Goal: Task Accomplishment & Management: Manage account settings

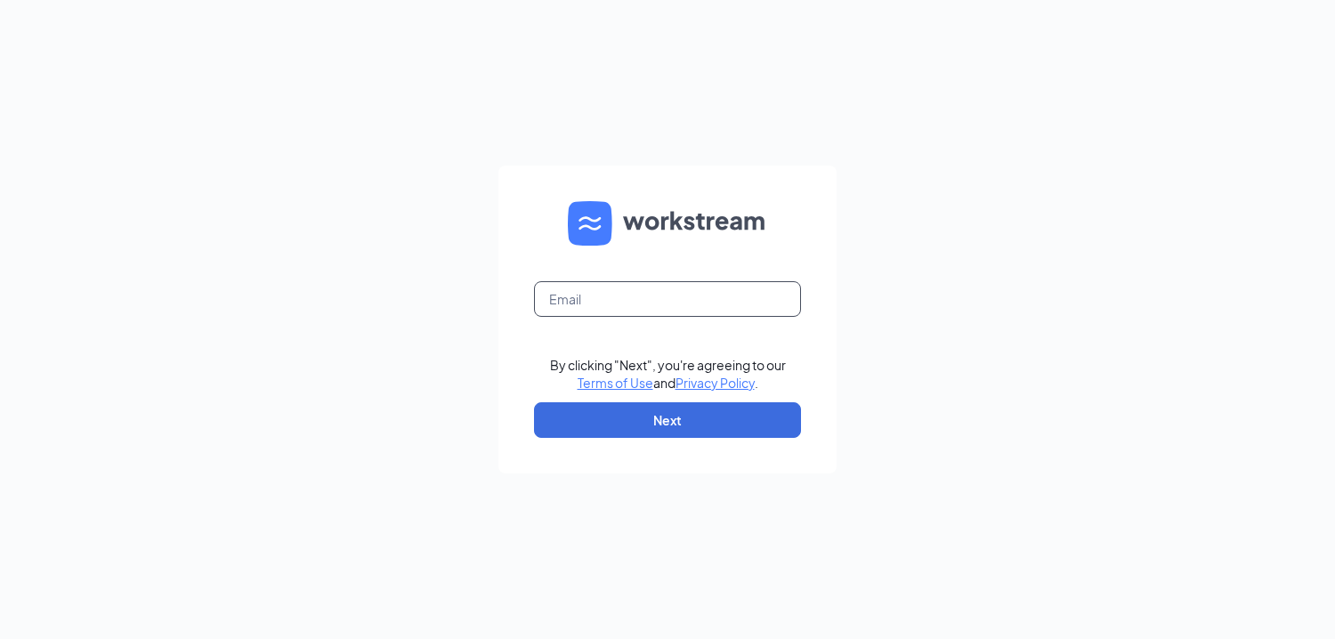
click at [576, 298] on input "text" at bounding box center [667, 299] width 267 height 36
type input "[PERSON_NAME][EMAIL_ADDRESS][PERSON_NAME][DOMAIN_NAME]"
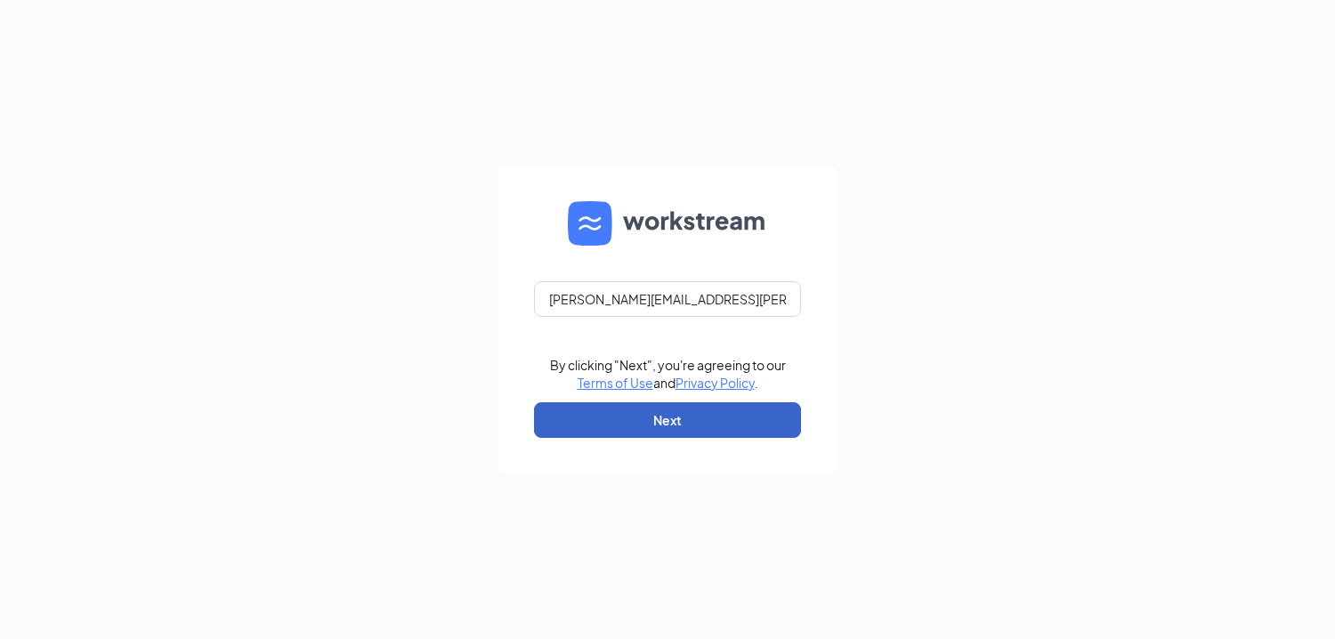
click at [661, 415] on button "Next" at bounding box center [667, 420] width 267 height 36
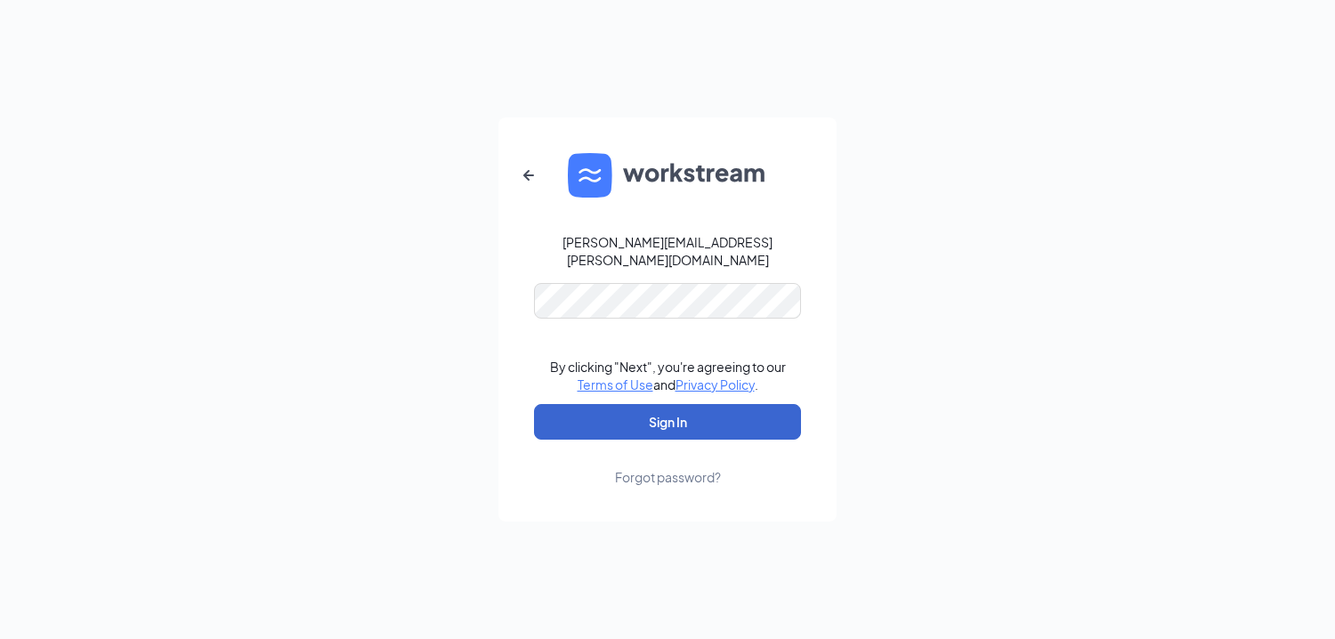
click at [719, 419] on button "Sign In" at bounding box center [667, 422] width 267 height 36
click at [682, 414] on button "Sign In" at bounding box center [667, 422] width 267 height 36
click at [672, 411] on button "Sign In" at bounding box center [667, 422] width 267 height 36
click at [620, 377] on link "Terms of Use" at bounding box center [615, 384] width 76 height 16
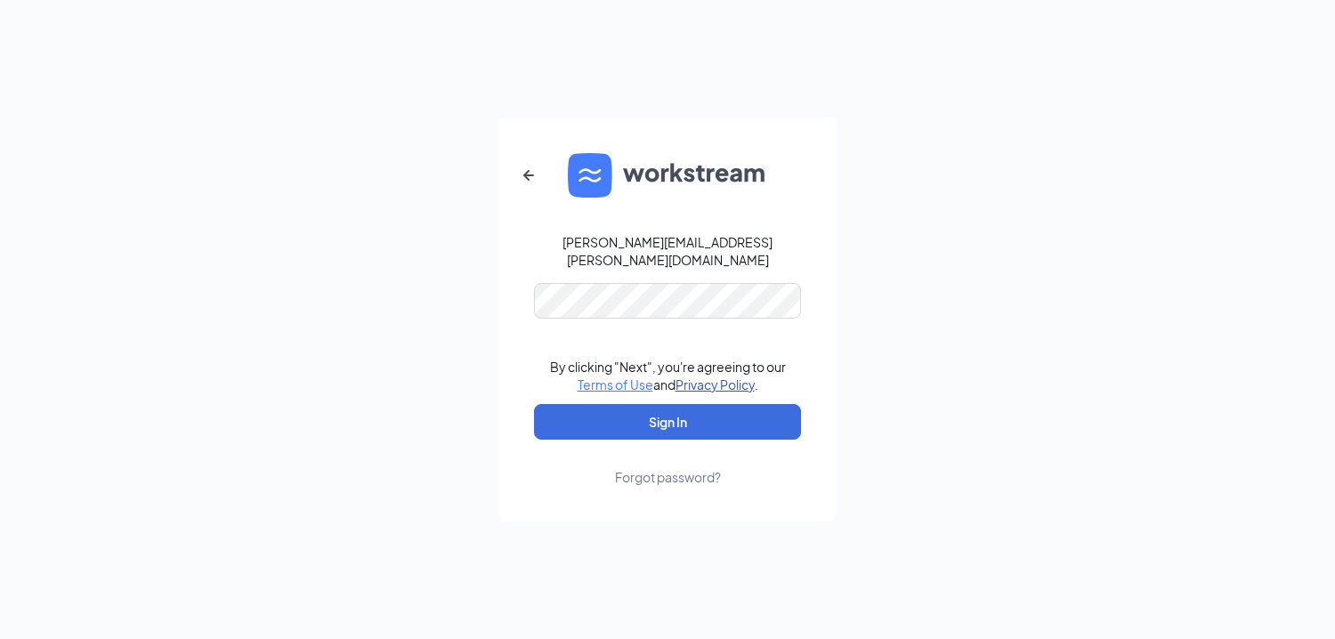
click at [719, 376] on link "Privacy Policy" at bounding box center [714, 384] width 79 height 16
click at [683, 423] on button "Sign In" at bounding box center [667, 422] width 267 height 36
